Goal: Book appointment/travel/reservation

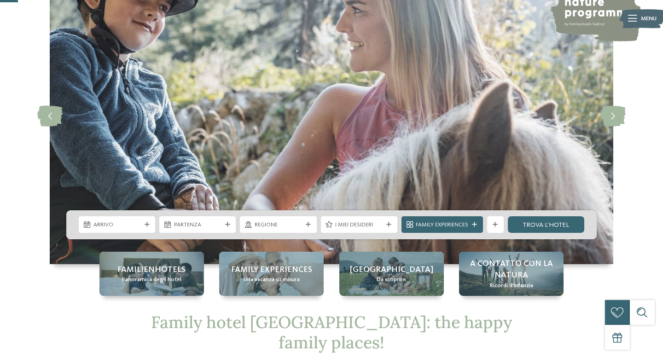
scroll to position [96, 0]
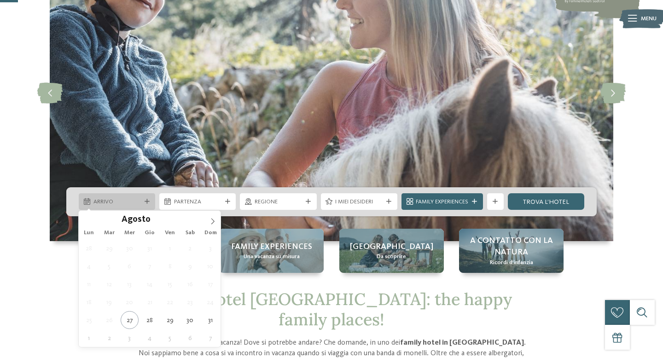
click at [148, 203] on icon at bounding box center [147, 201] width 5 height 5
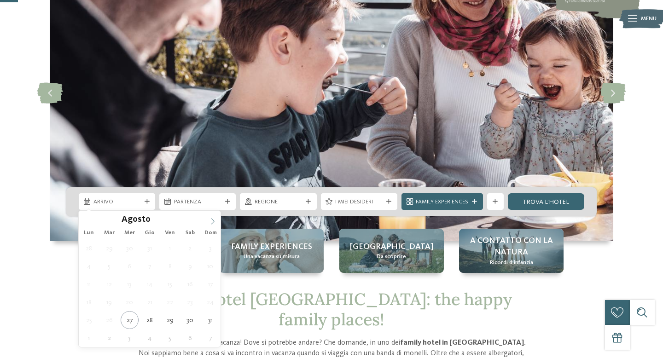
click at [215, 220] on icon at bounding box center [212, 221] width 6 height 6
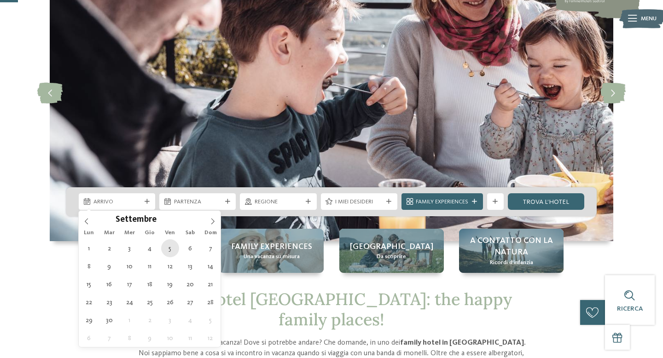
type div "05.09.2025"
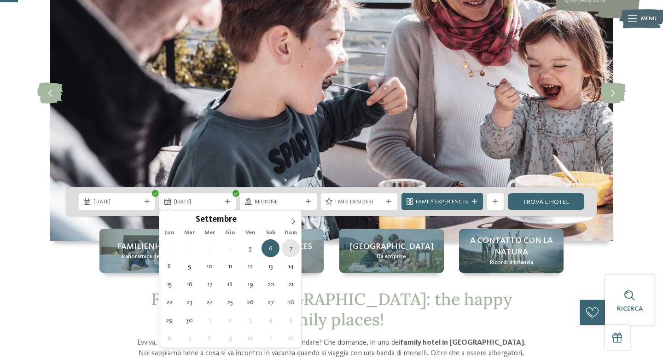
type div "07.09.2025"
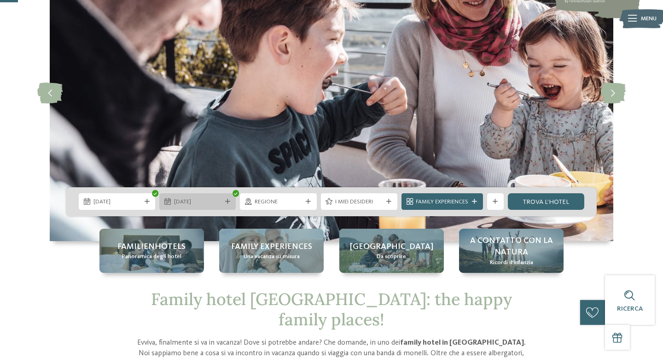
click at [214, 206] on span "07.09.2025" at bounding box center [197, 202] width 47 height 8
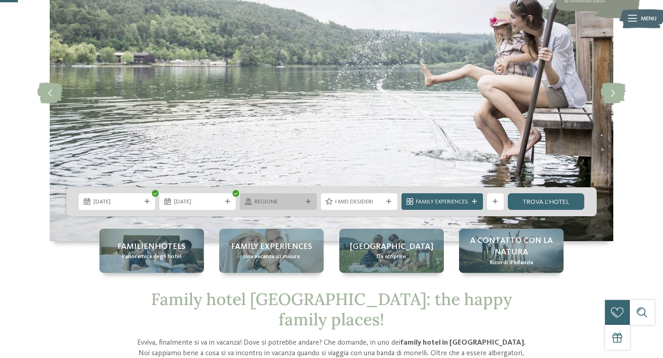
click at [280, 202] on span "Regione" at bounding box center [278, 202] width 47 height 8
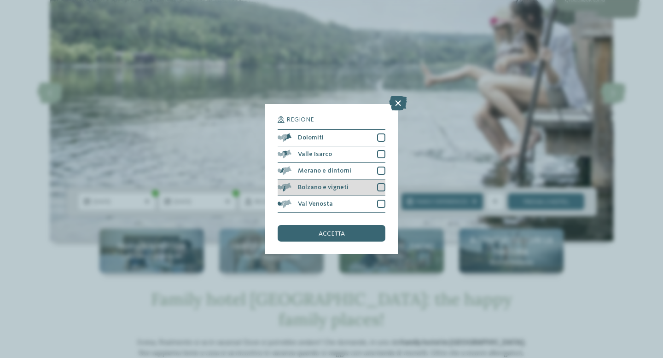
click at [382, 185] on div at bounding box center [381, 187] width 8 height 8
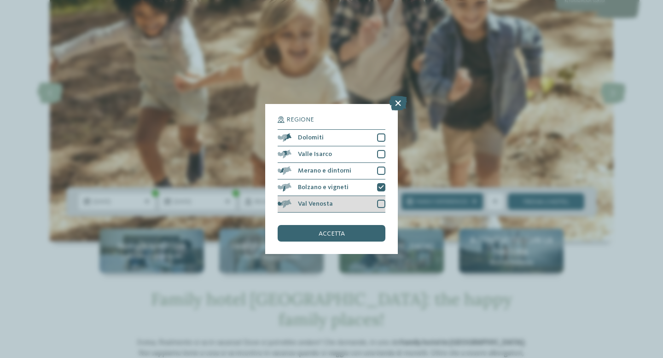
click at [380, 204] on div at bounding box center [381, 204] width 8 height 8
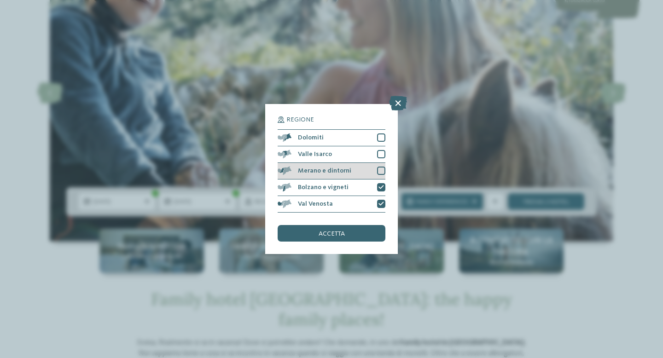
click at [380, 175] on div "Merano e dintorni" at bounding box center [332, 171] width 108 height 17
click at [380, 149] on div "Valle Isarco" at bounding box center [332, 154] width 108 height 17
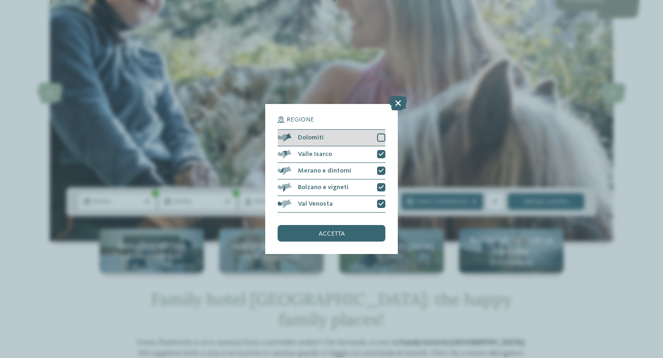
click at [378, 136] on div at bounding box center [381, 138] width 8 height 8
click at [339, 239] on div "accetta" at bounding box center [332, 233] width 108 height 17
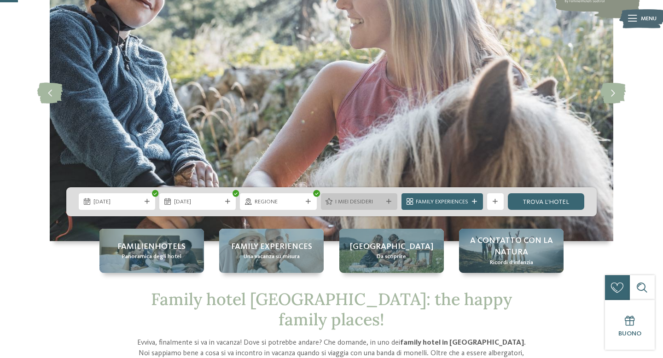
click at [359, 202] on span "I miei desideri" at bounding box center [358, 202] width 47 height 8
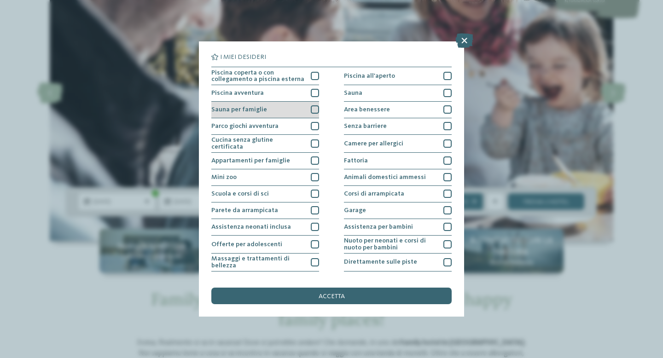
click at [314, 108] on div at bounding box center [315, 109] width 8 height 8
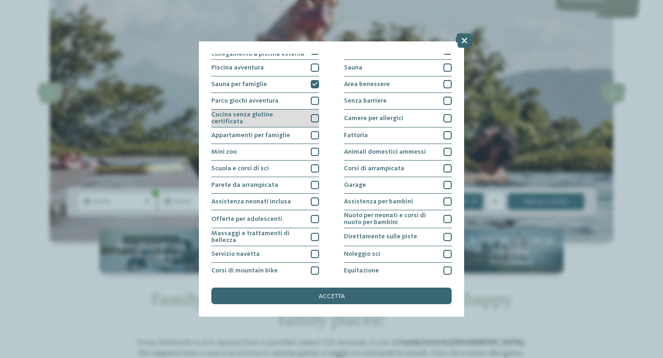
scroll to position [26, 0]
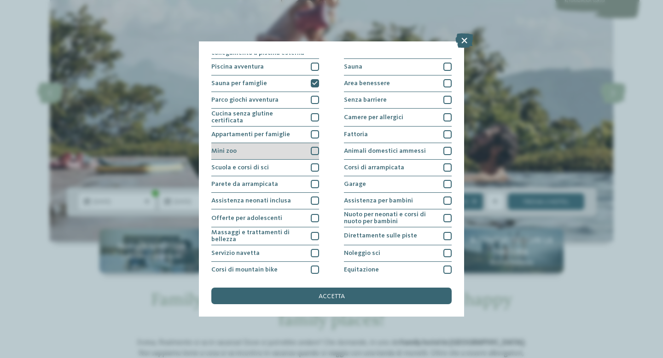
click at [314, 150] on div at bounding box center [315, 151] width 8 height 8
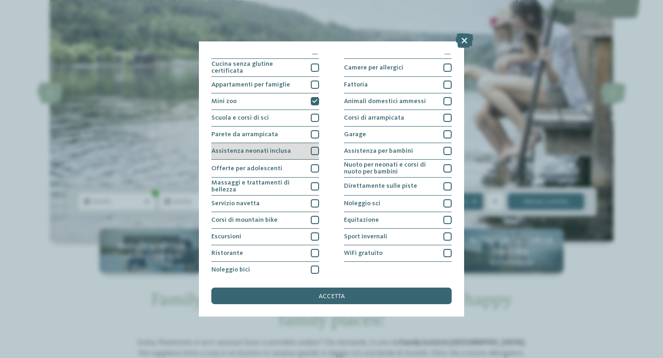
scroll to position [78, 0]
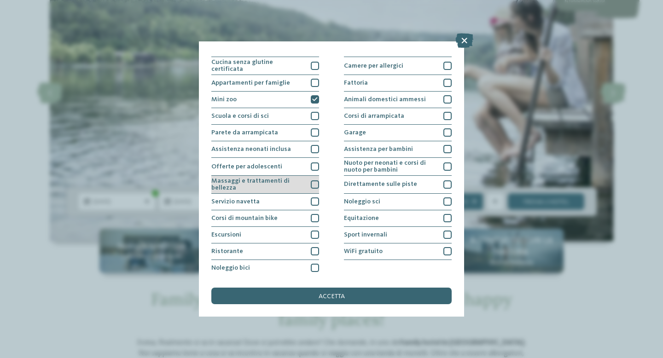
click at [314, 180] on div at bounding box center [315, 184] width 8 height 8
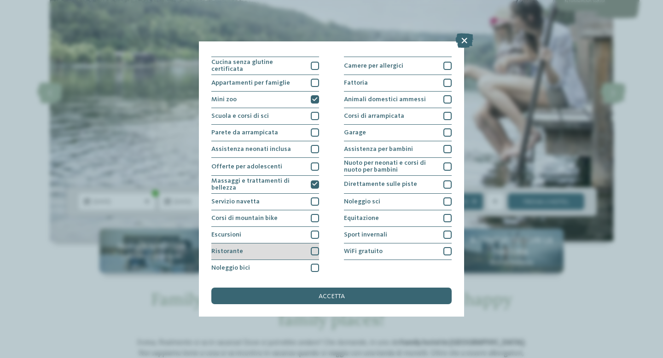
click at [313, 248] on div at bounding box center [315, 251] width 8 height 8
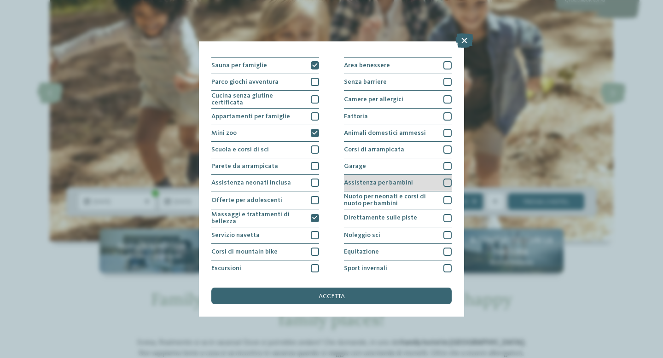
scroll to position [0, 0]
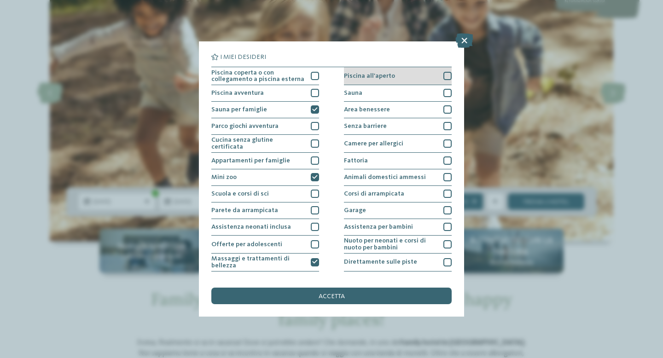
click at [447, 78] on div at bounding box center [447, 76] width 8 height 8
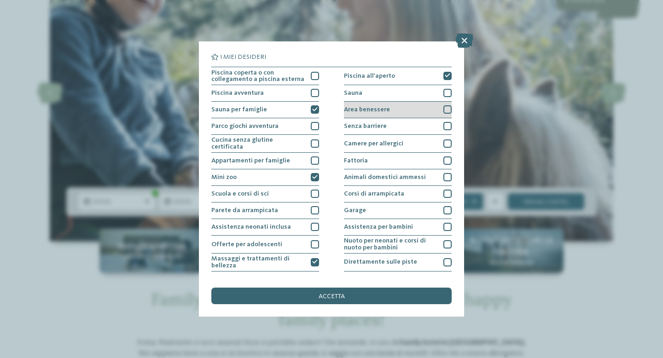
click at [448, 112] on div at bounding box center [447, 109] width 8 height 8
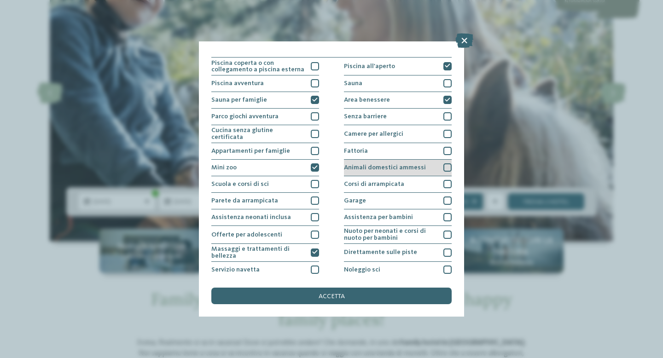
scroll to position [28, 0]
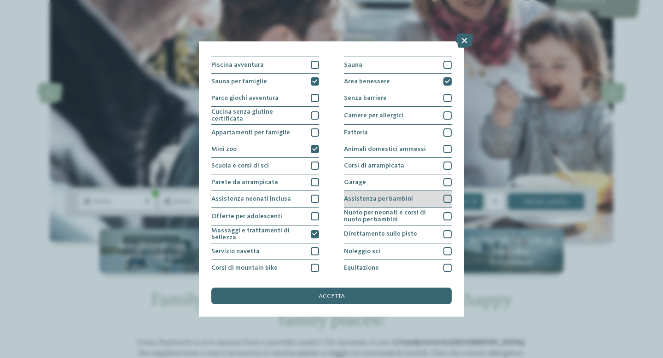
click at [447, 198] on div at bounding box center [447, 199] width 8 height 8
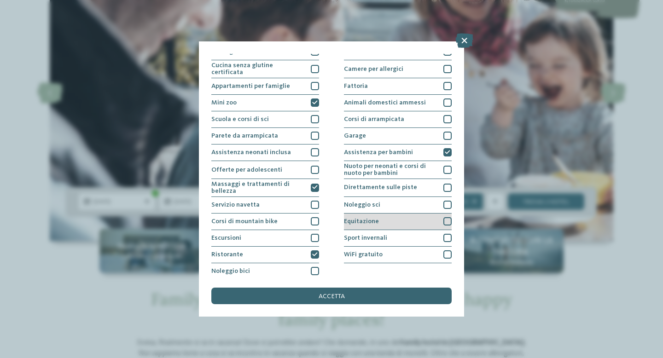
scroll to position [78, 0]
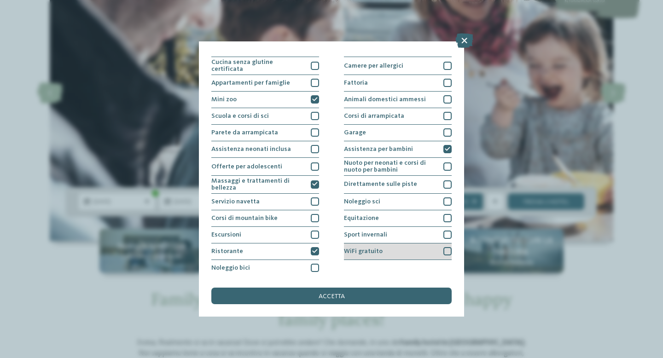
click at [449, 250] on div at bounding box center [447, 251] width 8 height 8
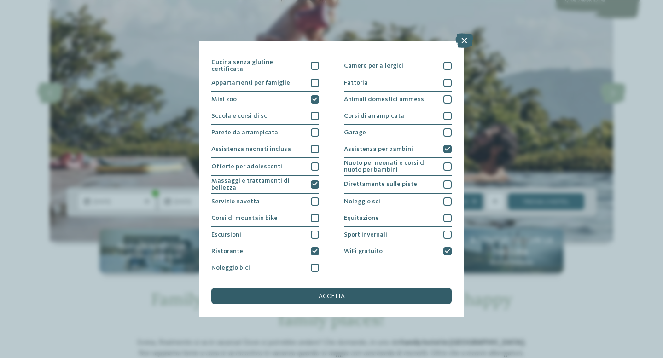
click at [345, 301] on div "accetta" at bounding box center [331, 296] width 240 height 17
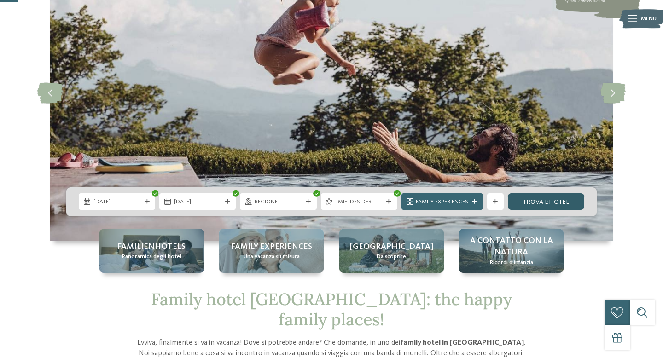
click at [534, 202] on link "trova l’hotel" at bounding box center [546, 201] width 76 height 17
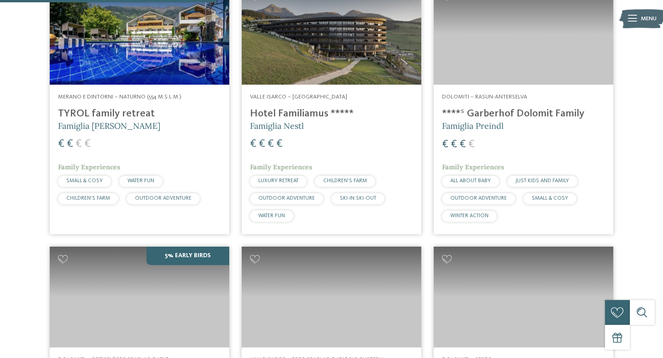
scroll to position [336, 0]
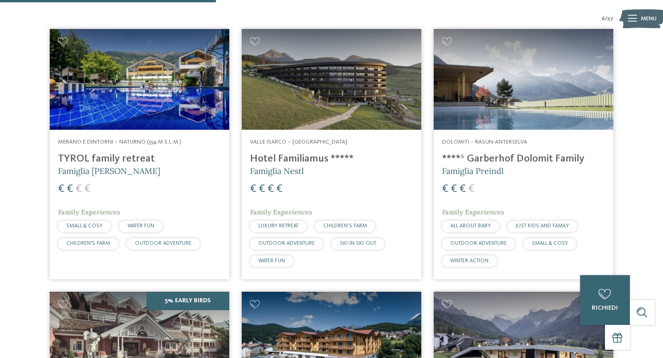
click at [338, 108] on img at bounding box center [332, 79] width 180 height 101
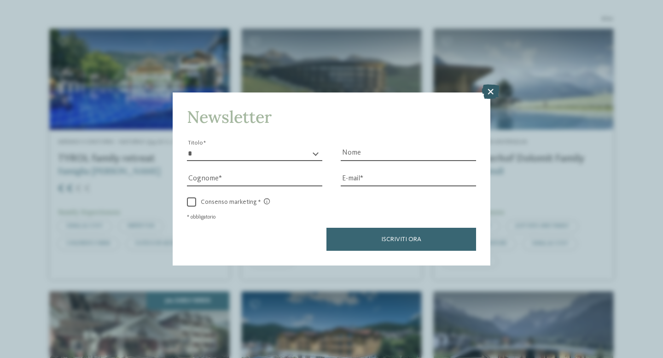
click at [491, 91] on icon at bounding box center [491, 92] width 18 height 15
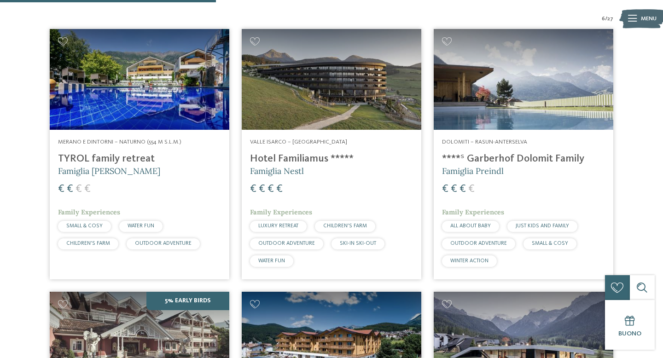
click at [491, 91] on img at bounding box center [524, 79] width 180 height 101
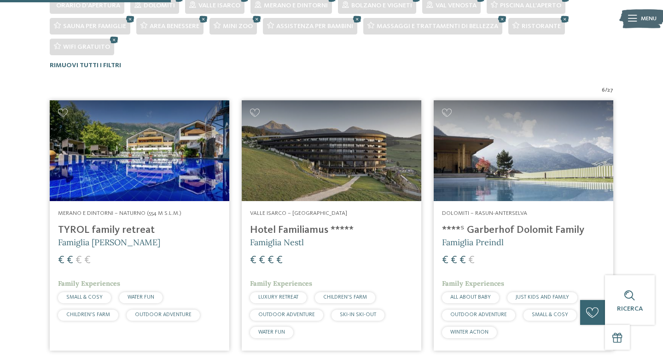
scroll to position [264, 0]
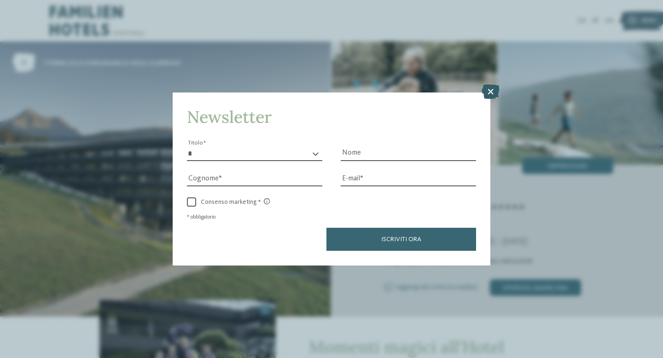
click at [496, 96] on icon at bounding box center [491, 92] width 18 height 15
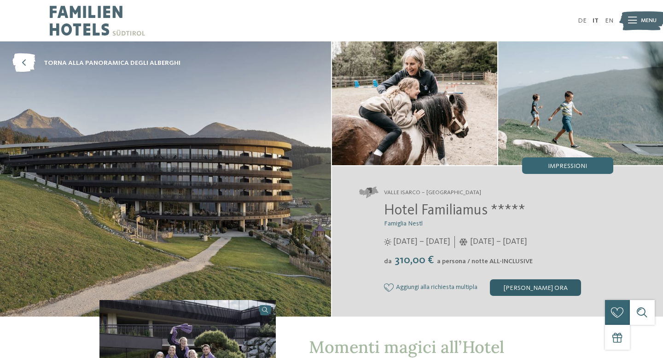
click at [521, 283] on div "[PERSON_NAME] ora" at bounding box center [535, 287] width 91 height 17
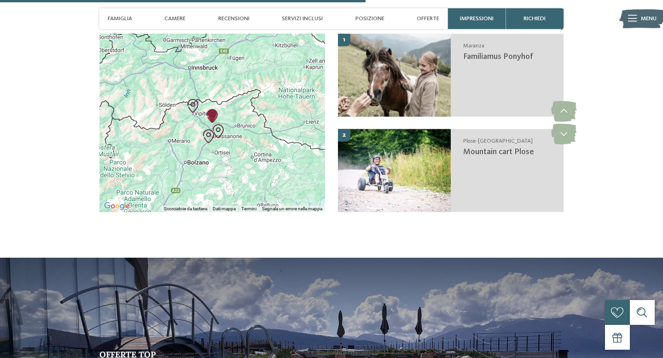
scroll to position [1633, 0]
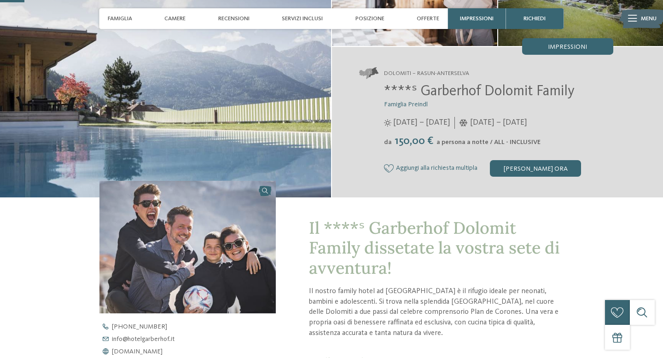
scroll to position [119, 0]
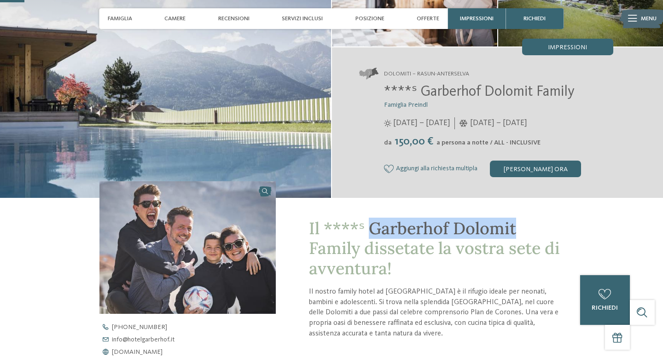
drag, startPoint x: 369, startPoint y: 232, endPoint x: 514, endPoint y: 227, distance: 145.6
click at [515, 227] on h1 "Il ****ˢ Garberhof Dolomit Family dissetate la vostra sete di avventura!" at bounding box center [436, 249] width 255 height 60
copy span "Garberhof Dolomit"
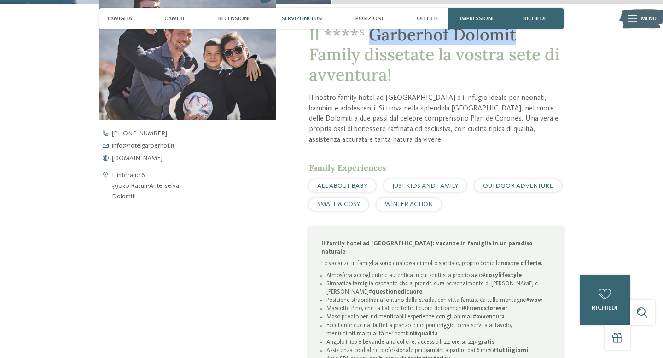
scroll to position [276, 0]
